Goal: Transaction & Acquisition: Subscribe to service/newsletter

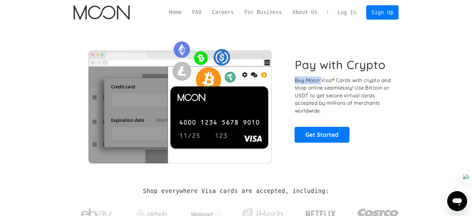
drag, startPoint x: 417, startPoint y: 41, endPoint x: 320, endPoint y: 75, distance: 102.4
click at [320, 75] on section "Pay with Crypto Buy Moon Visa® Cards with crypto and shop online seamlessly! Us…" at bounding box center [236, 100] width 472 height 151
click at [392, 124] on div "Pay with Crypto Buy Moon Visa® Cards with crypto and shop online seamlessly! Us…" at bounding box center [236, 100] width 325 height 126
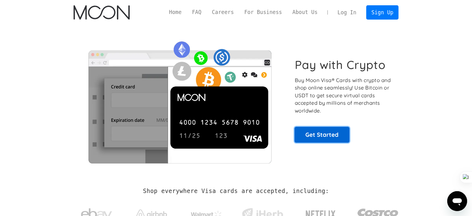
click at [344, 133] on link "Get Started" at bounding box center [322, 135] width 55 height 16
